Goal: Task Accomplishment & Management: Manage account settings

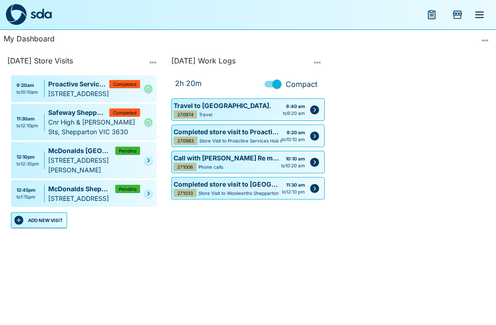
click at [146, 92] on icon "Complete" at bounding box center [148, 89] width 7 height 7
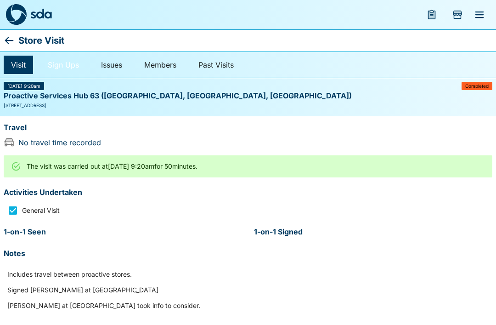
click at [71, 63] on link "Sign Ups" at bounding box center [63, 65] width 46 height 18
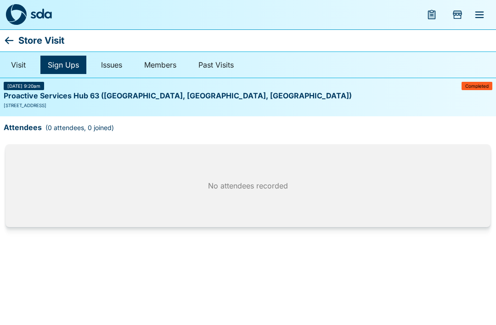
click at [4, 38] on icon at bounding box center [9, 40] width 11 height 11
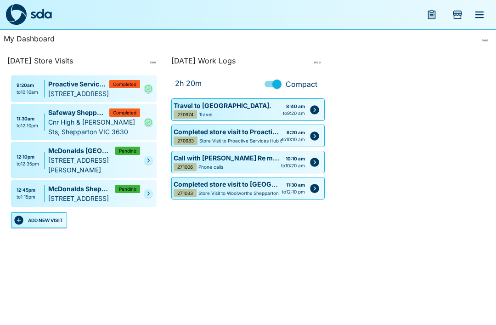
click at [312, 134] on icon "Edit" at bounding box center [314, 135] width 9 height 9
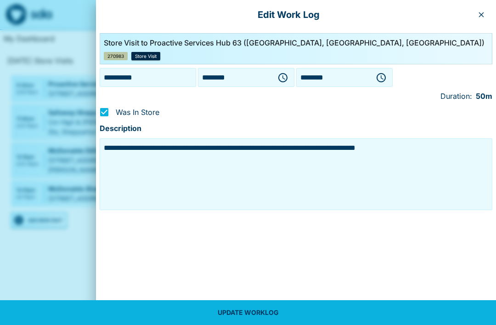
click at [80, 247] on div at bounding box center [248, 162] width 496 height 325
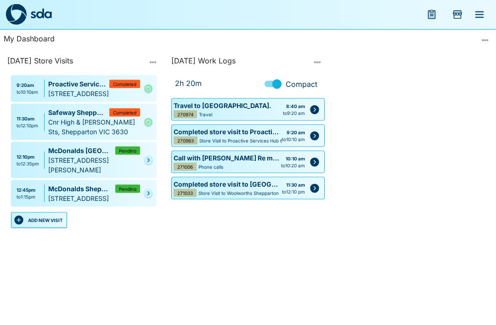
scroll to position [27, 0]
click at [148, 86] on icon "Complete" at bounding box center [148, 89] width 7 height 7
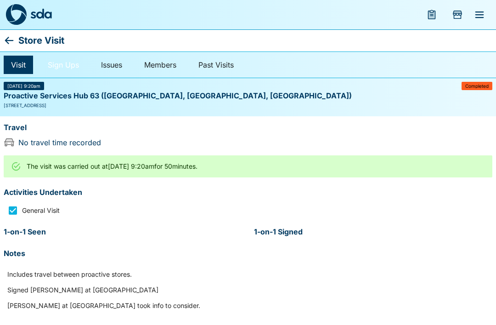
click at [62, 64] on link "Sign Ups" at bounding box center [63, 65] width 46 height 18
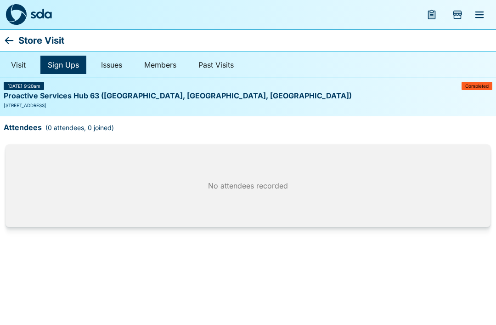
click at [35, 166] on div "No attendees recorded" at bounding box center [248, 185] width 485 height 83
click at [10, 41] on icon at bounding box center [9, 40] width 9 height 7
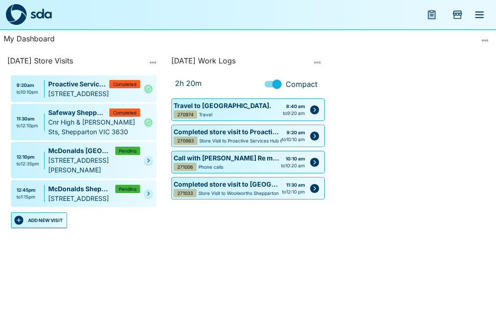
click at [147, 165] on link at bounding box center [148, 160] width 9 height 9
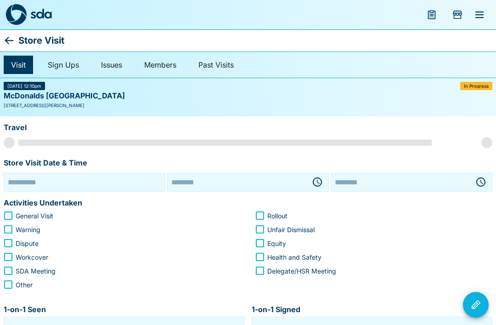
type input "**********"
type input "********"
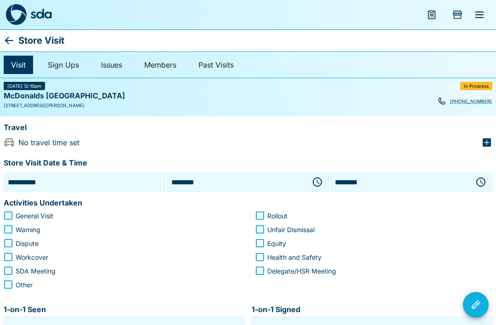
click at [488, 178] on button "button" at bounding box center [481, 182] width 18 height 18
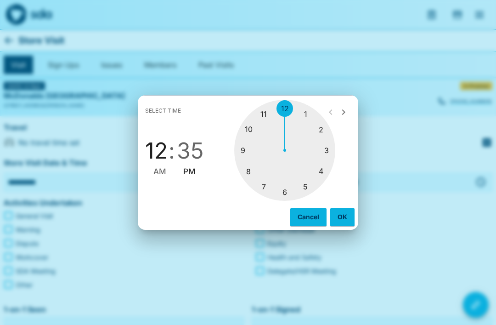
click at [289, 110] on div at bounding box center [284, 150] width 101 height 101
click at [306, 113] on div at bounding box center [284, 150] width 101 height 101
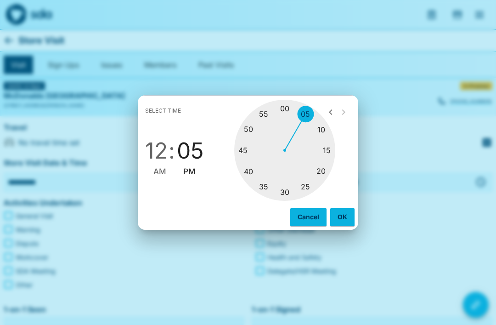
click at [320, 128] on div at bounding box center [284, 150] width 101 height 101
click at [340, 213] on button "OK" at bounding box center [343, 216] width 24 height 17
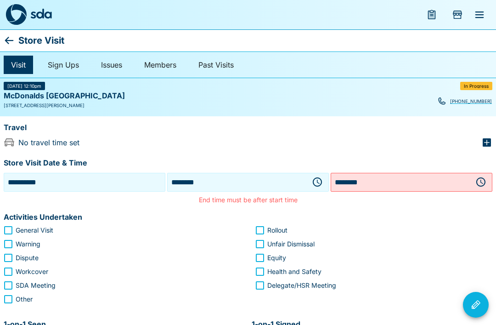
click at [357, 186] on input "********" at bounding box center [400, 182] width 135 height 14
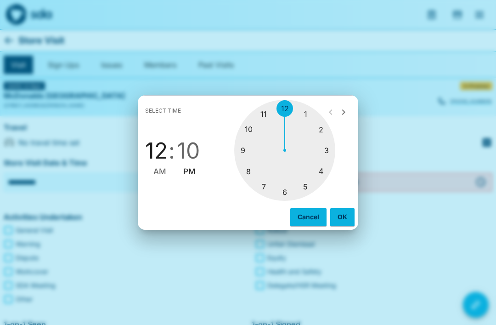
click at [285, 109] on div at bounding box center [284, 150] width 101 height 101
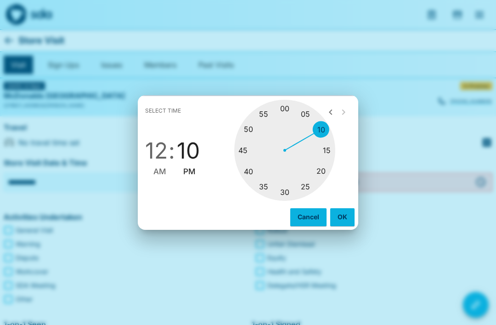
click at [328, 150] on div at bounding box center [284, 150] width 101 height 101
type input "********"
click at [343, 222] on button "OK" at bounding box center [343, 216] width 24 height 17
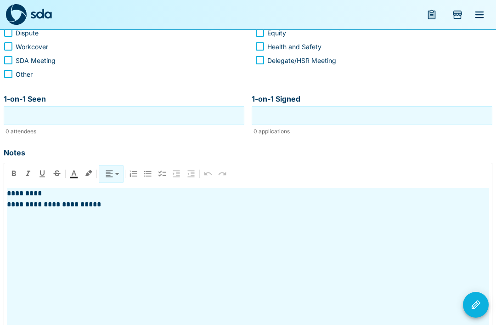
scroll to position [230, 0]
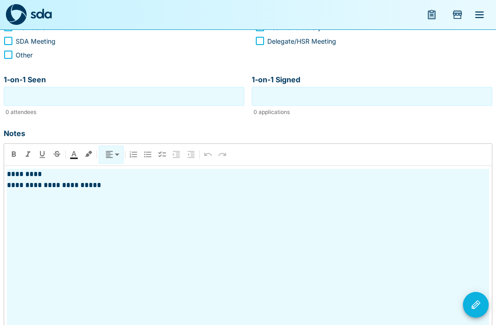
click at [109, 182] on p "**********" at bounding box center [248, 185] width 483 height 11
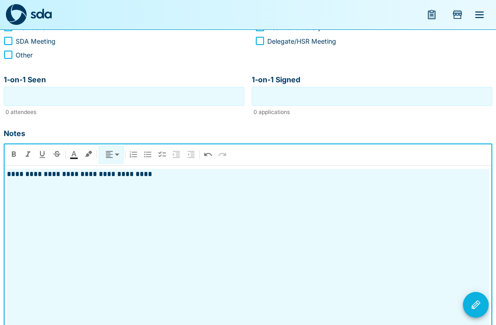
click at [475, 310] on icon "Visit Actions" at bounding box center [476, 304] width 11 height 11
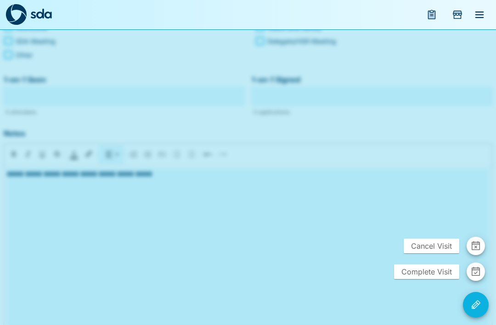
click at [475, 270] on icon "button" at bounding box center [477, 269] width 8 height 2
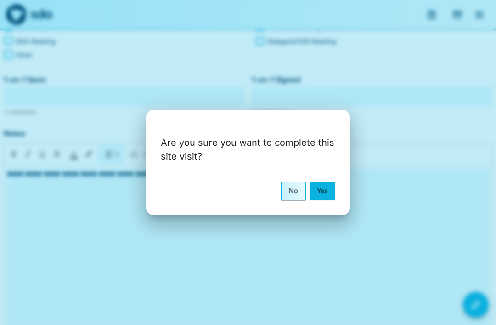
click at [335, 197] on button "Yes" at bounding box center [323, 190] width 26 height 17
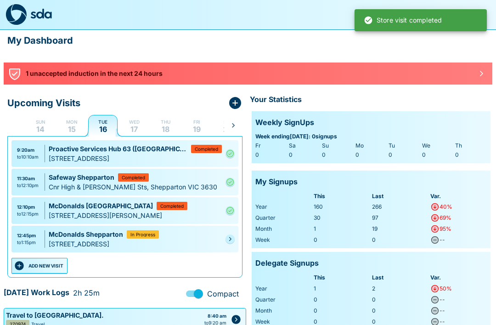
click at [1, 182] on div "Upcoming Visits Sun 14 Mon 15 Tue 16 Wed 17 Thu 18 Fri 19 Sat 20 Sun 21 Mon 22 …" at bounding box center [248, 264] width 496 height 353
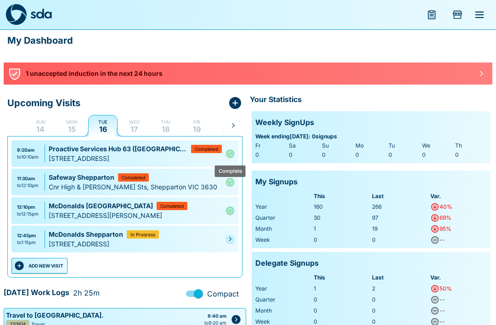
click at [227, 153] on icon "Complete" at bounding box center [230, 153] width 9 height 11
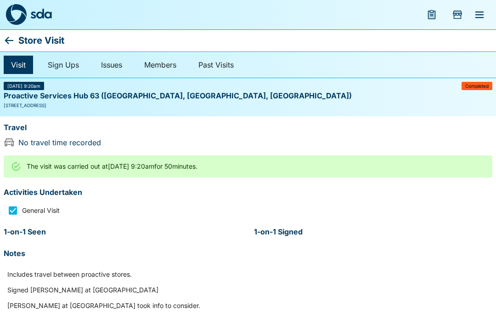
click at [18, 68] on link "Visit" at bounding box center [18, 65] width 29 height 18
click at [62, 67] on link "Sign Ups" at bounding box center [63, 65] width 46 height 18
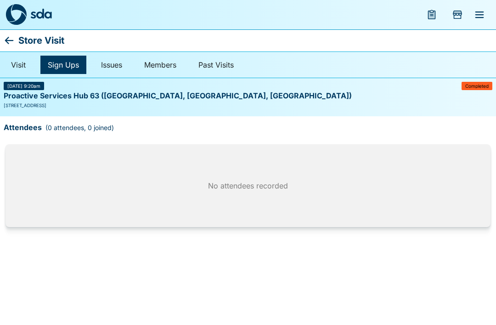
click at [65, 125] on div "(0 attendees, 0 joined)" at bounding box center [80, 128] width 68 height 10
click at [17, 68] on link "Visit" at bounding box center [18, 65] width 29 height 18
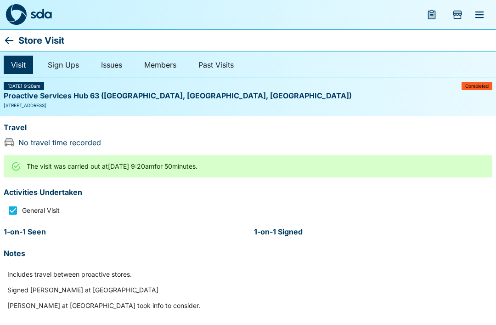
click at [479, 16] on icon "menu" at bounding box center [479, 14] width 11 height 11
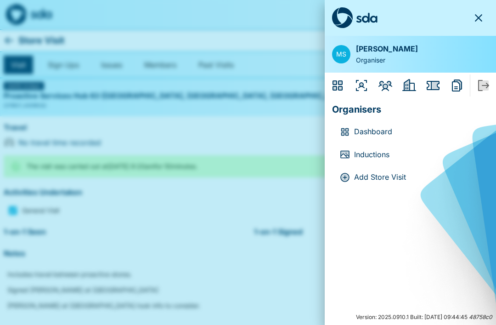
click at [480, 17] on icon "button" at bounding box center [478, 17] width 11 height 11
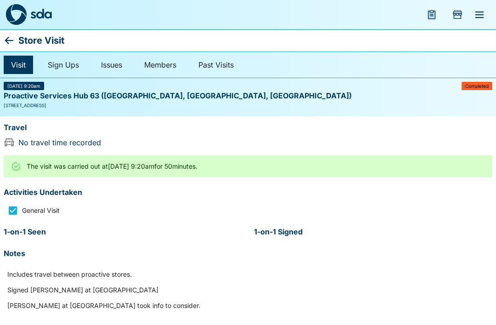
click at [6, 40] on icon at bounding box center [9, 40] width 9 height 7
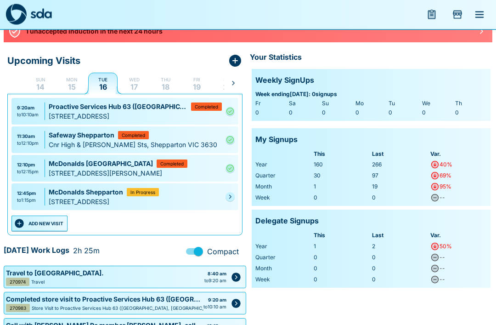
click at [43, 221] on button "ADD NEW VISIT" at bounding box center [39, 224] width 56 height 16
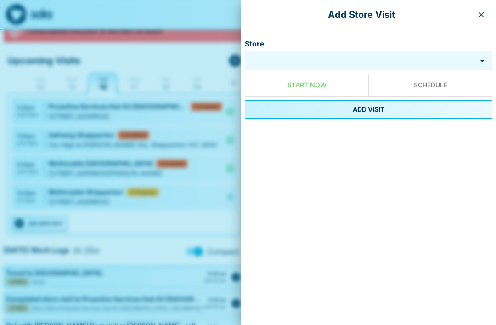
click at [482, 61] on icon "Open" at bounding box center [482, 61] width 5 height 2
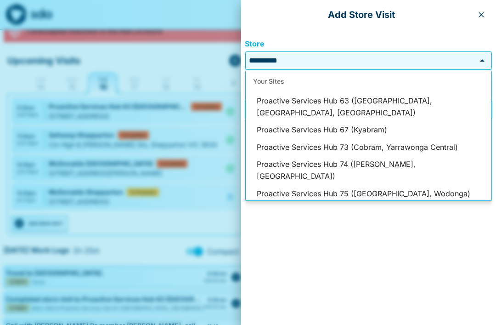
click at [463, 101] on li "Proactive Services Hub 63 ([GEOGRAPHIC_DATA], [GEOGRAPHIC_DATA], [GEOGRAPHIC_DA…" at bounding box center [369, 106] width 246 height 29
type input "**********"
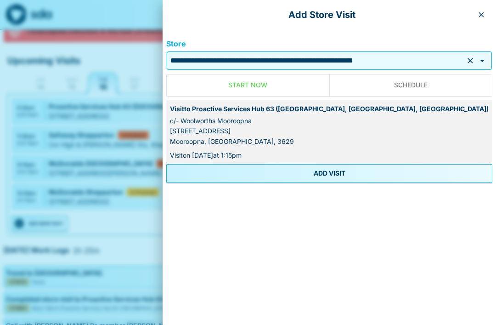
scroll to position [40, 0]
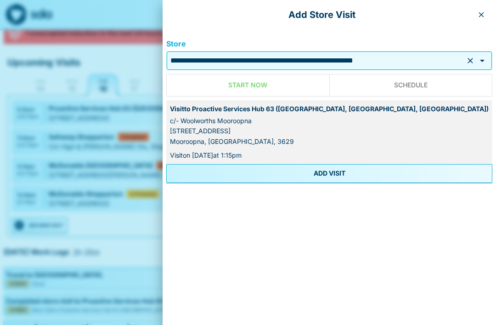
click at [321, 177] on button "ADD VISIT" at bounding box center [329, 173] width 326 height 18
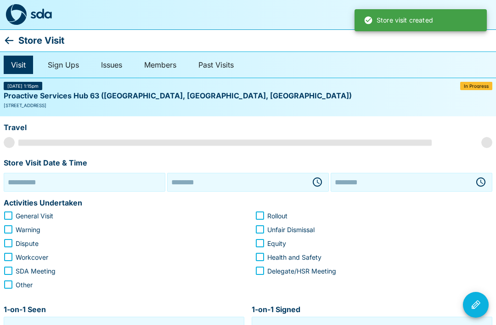
type input "**********"
type input "********"
click at [188, 183] on input "********" at bounding box center [237, 182] width 135 height 14
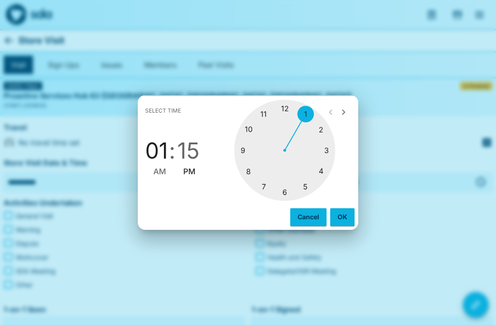
click at [242, 150] on div at bounding box center [284, 150] width 101 height 101
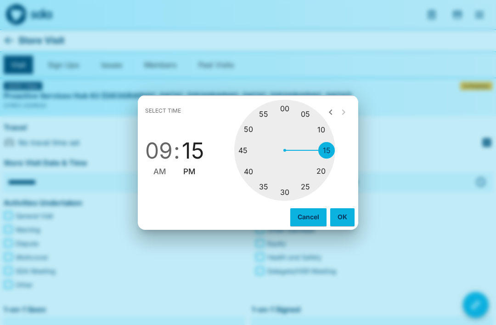
click at [164, 172] on span "AM" at bounding box center [160, 171] width 13 height 12
click at [322, 168] on div at bounding box center [284, 150] width 101 height 101
type input "********"
click at [338, 214] on button "OK" at bounding box center [343, 216] width 24 height 17
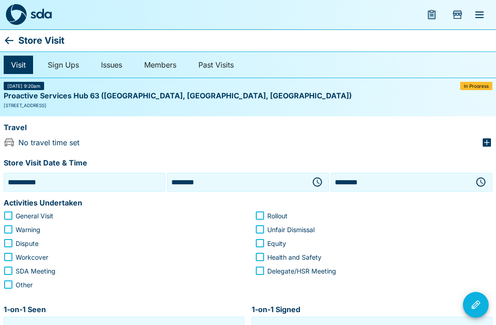
click at [482, 181] on icon "button" at bounding box center [481, 182] width 11 height 11
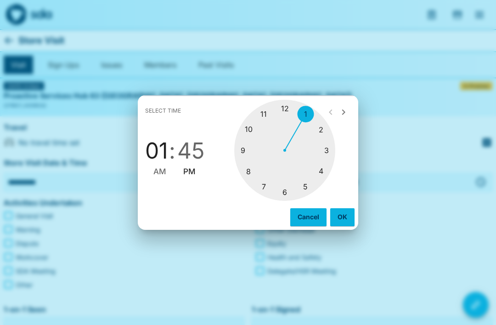
click at [240, 157] on div at bounding box center [284, 150] width 101 height 101
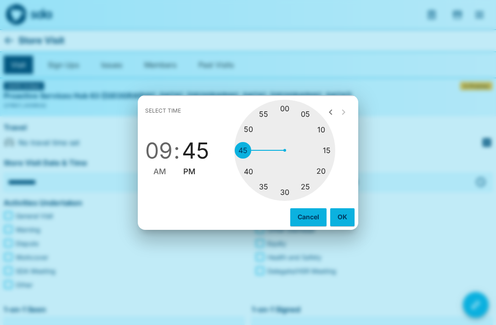
click at [246, 167] on div at bounding box center [284, 150] width 101 height 101
click at [340, 213] on button "OK" at bounding box center [343, 216] width 24 height 17
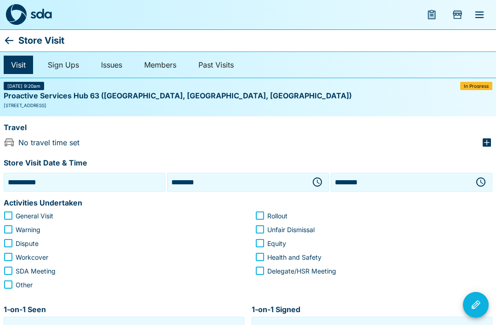
click at [480, 173] on button "button" at bounding box center [481, 182] width 18 height 18
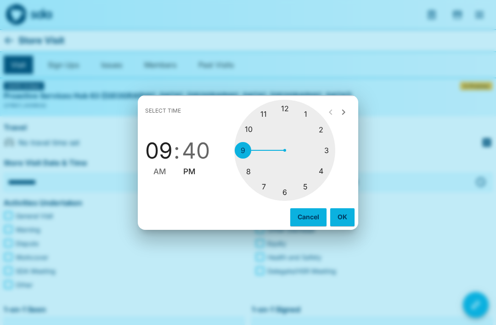
click at [240, 151] on div at bounding box center [284, 150] width 101 height 101
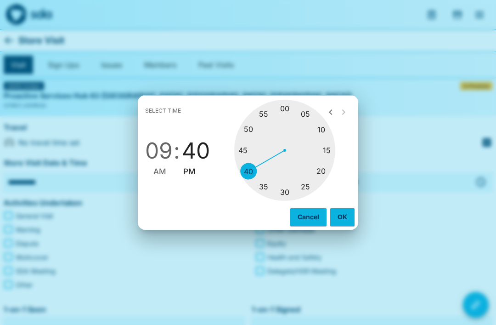
click at [286, 194] on div at bounding box center [284, 150] width 101 height 101
type input "********"
click at [348, 225] on button "OK" at bounding box center [343, 216] width 24 height 17
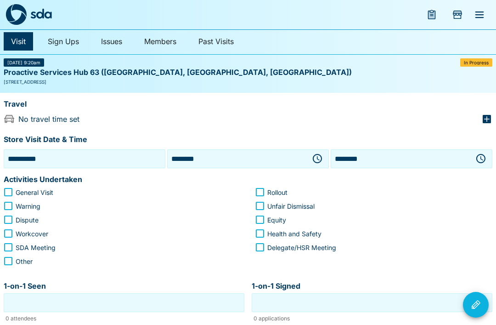
scroll to position [4, 0]
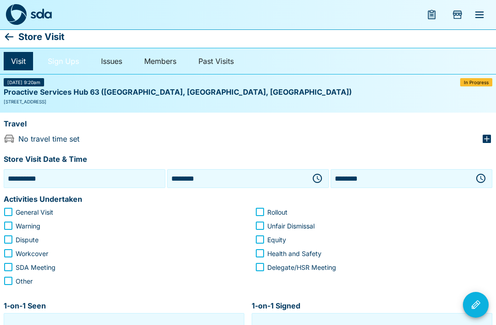
click at [65, 65] on link "Sign Ups" at bounding box center [63, 61] width 46 height 18
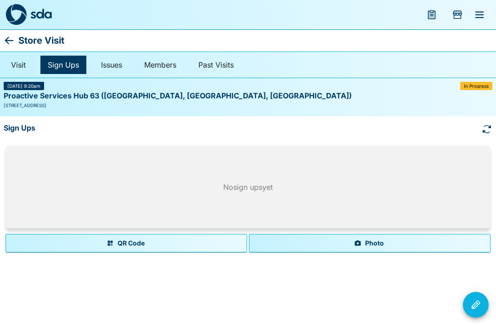
click at [327, 245] on button "Photo" at bounding box center [370, 243] width 242 height 18
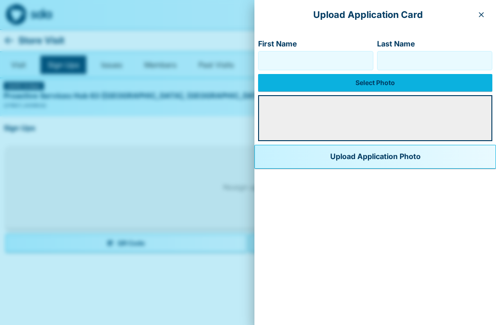
click at [262, 56] on input "First Name" at bounding box center [315, 60] width 107 height 15
type input "****"
click at [382, 64] on input "Last Name" at bounding box center [435, 60] width 107 height 15
click at [330, 157] on button "Upload Application Photo" at bounding box center [376, 157] width 242 height 24
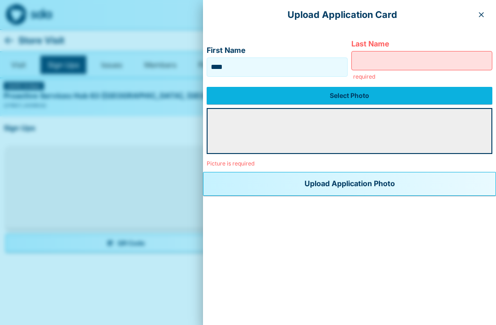
click at [291, 98] on label "Select Photo" at bounding box center [350, 95] width 286 height 17
click at [0, 0] on input "Select Photo" at bounding box center [0, 0] width 0 height 0
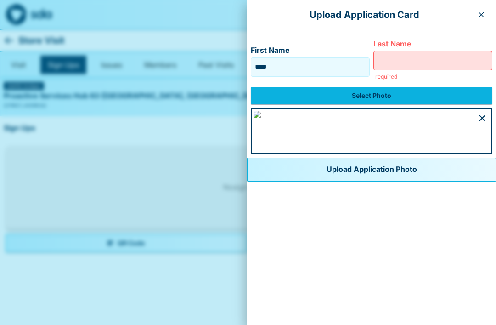
click at [476, 112] on button "button" at bounding box center [482, 118] width 18 height 18
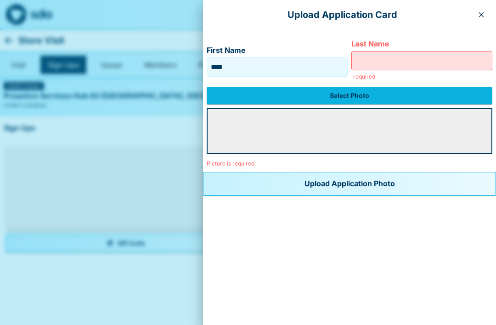
click at [240, 91] on label "Select Photo" at bounding box center [350, 95] width 286 height 17
click at [0, 0] on input "Select Photo" at bounding box center [0, 0] width 0 height 0
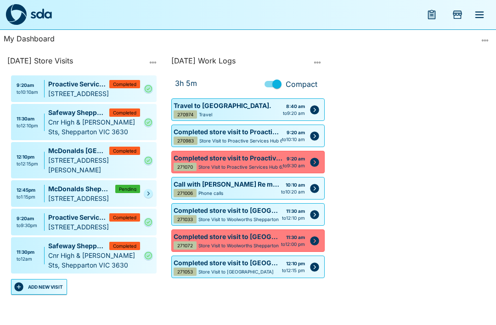
click at [66, 270] on div "Cnr High & [PERSON_NAME] Sts, Shepparton VIC 3630" at bounding box center [94, 260] width 92 height 19
click at [152, 259] on icon "Complete" at bounding box center [148, 254] width 7 height 7
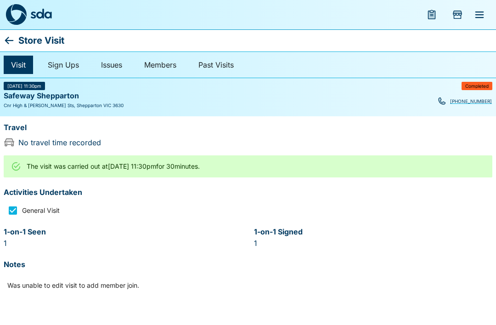
click at [12, 42] on icon at bounding box center [9, 40] width 11 height 11
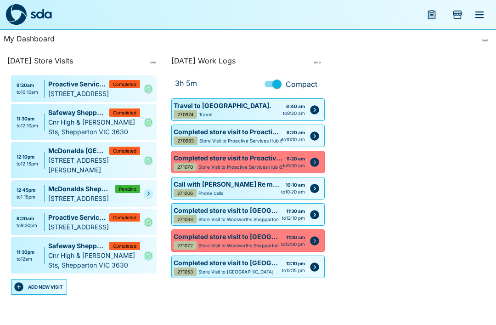
scroll to position [29, 0]
click at [318, 235] on icon "Edit" at bounding box center [314, 240] width 11 height 11
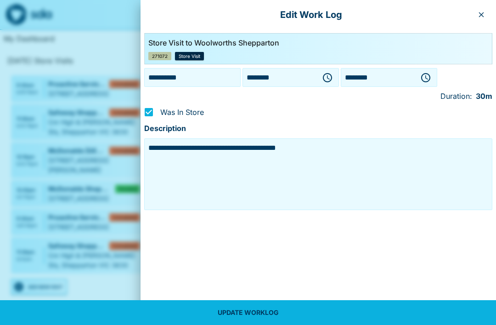
click at [481, 14] on icon "button" at bounding box center [481, 14] width 5 height 5
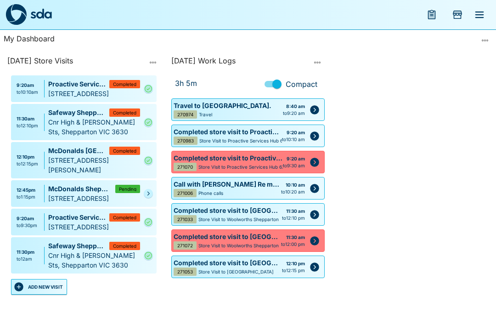
click at [29, 257] on div "to 12am" at bounding box center [26, 259] width 18 height 7
click at [150, 255] on icon "Complete" at bounding box center [148, 255] width 7 height 7
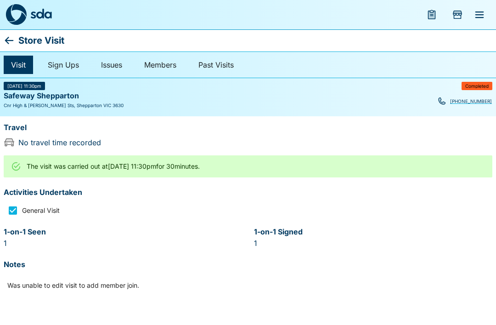
click at [105, 178] on div "The visit was carried out at Tue, 16 Sep 2025 @ 11:30pm for 30 minutes." at bounding box center [248, 166] width 496 height 29
click at [6, 44] on icon at bounding box center [9, 40] width 11 height 11
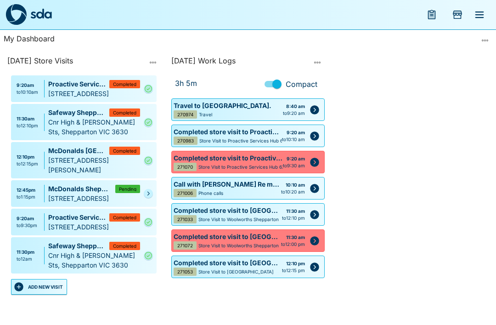
click at [277, 214] on p "Completed store visit to [GEOGRAPHIC_DATA]" at bounding box center [228, 210] width 108 height 10
click at [314, 210] on icon "Edit" at bounding box center [314, 214] width 9 height 9
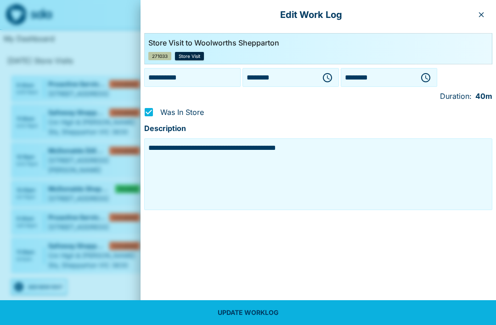
click at [266, 312] on button "UPDATE WORKLOG" at bounding box center [248, 312] width 496 height 25
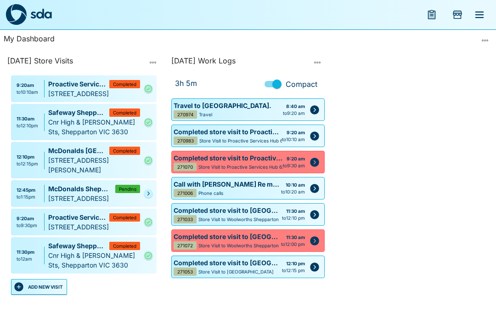
click at [145, 198] on link at bounding box center [148, 193] width 9 height 9
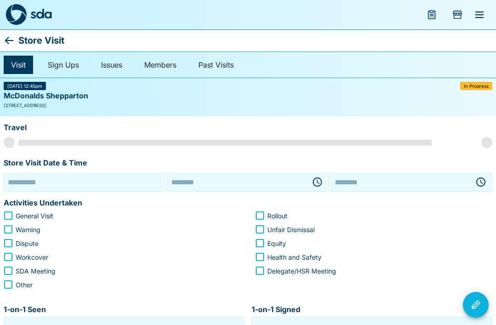
type input "**********"
type input "********"
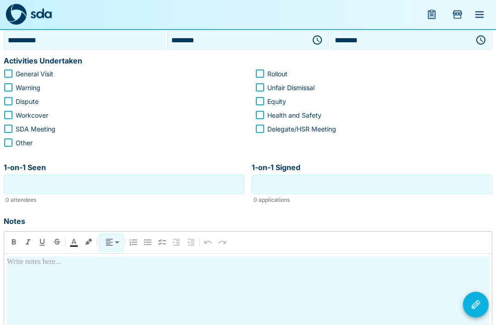
scroll to position [145, 0]
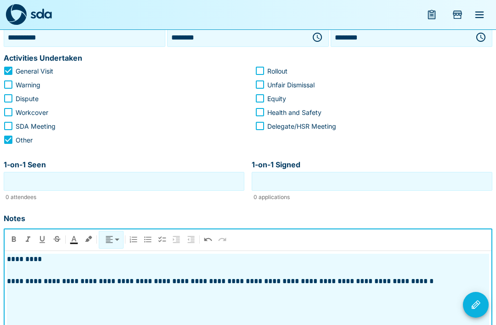
click at [398, 276] on p "**********" at bounding box center [248, 281] width 483 height 11
click at [431, 284] on p "**********" at bounding box center [248, 281] width 483 height 11
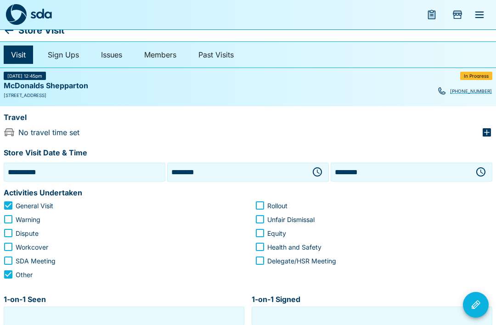
scroll to position [0, 0]
